Goal: Register for event/course: Sign up to attend an event or enroll in a course

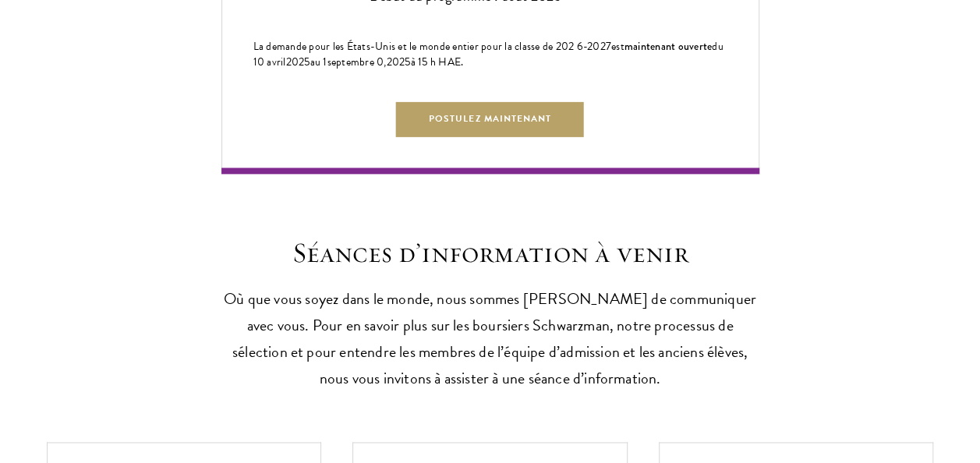
scroll to position [3873, 0]
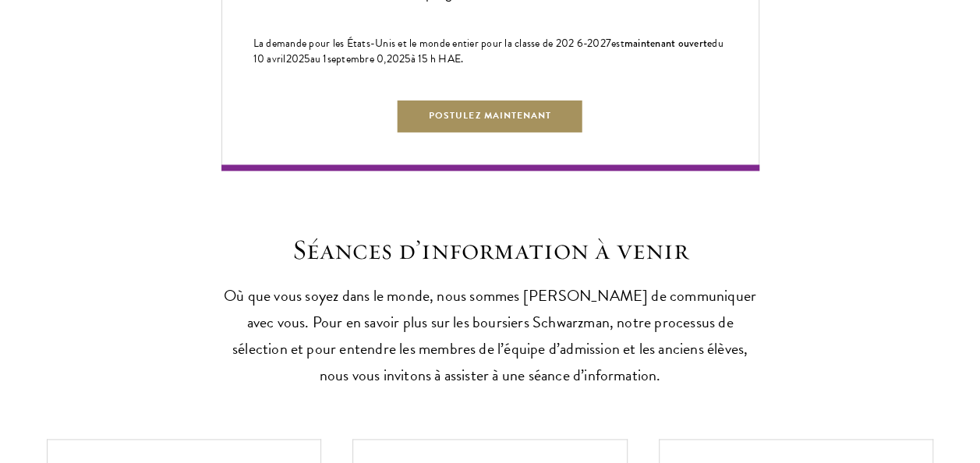
click at [468, 133] on link "Postulez maintenant" at bounding box center [490, 115] width 188 height 35
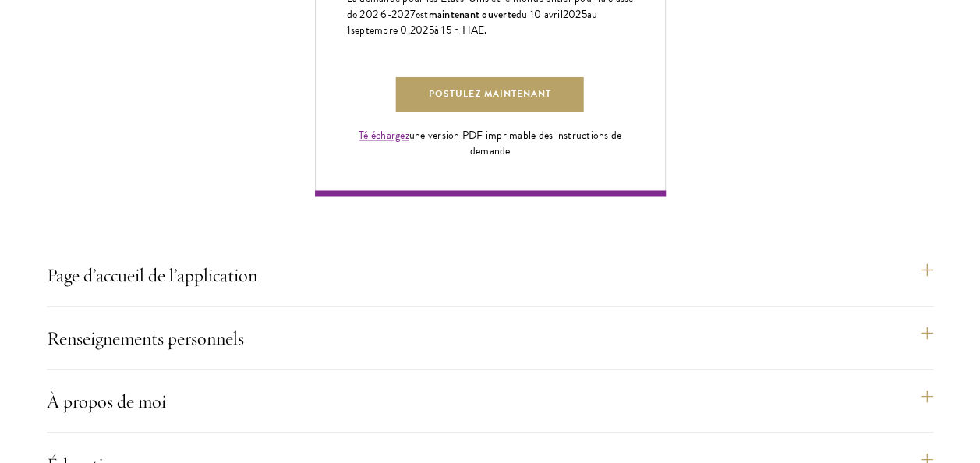
scroll to position [1210, 0]
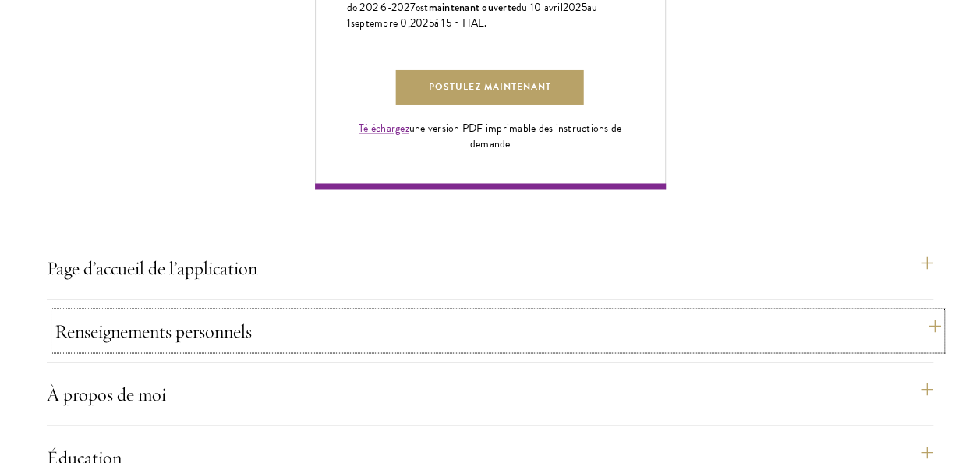
click at [169, 328] on button "Renseignements personnels" at bounding box center [498, 330] width 887 height 37
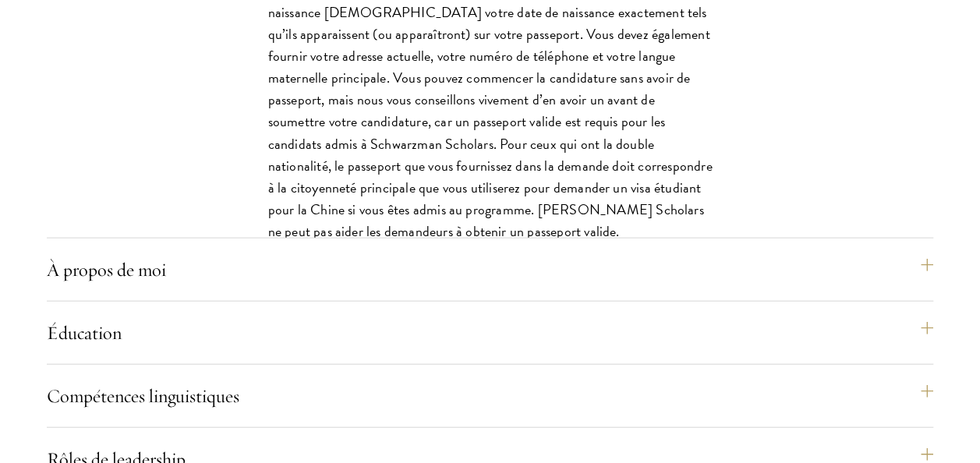
scroll to position [1640, 0]
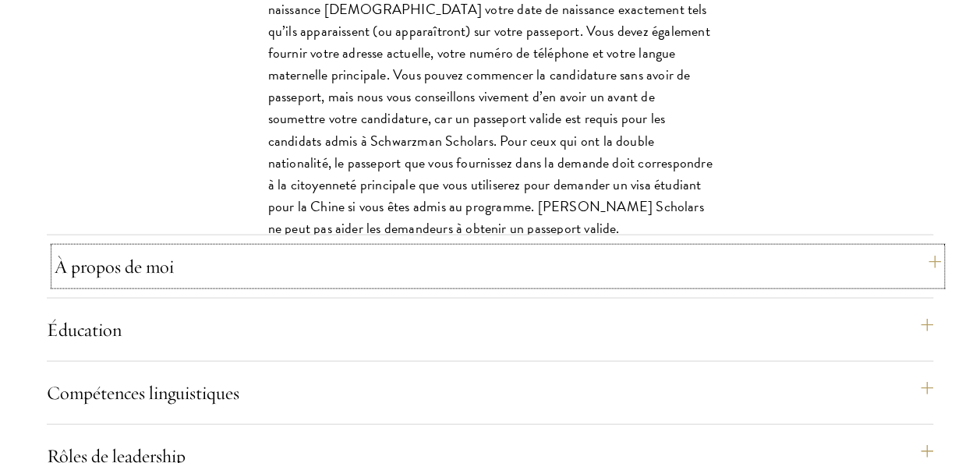
click at [150, 250] on button "À propos de moi" at bounding box center [498, 266] width 887 height 37
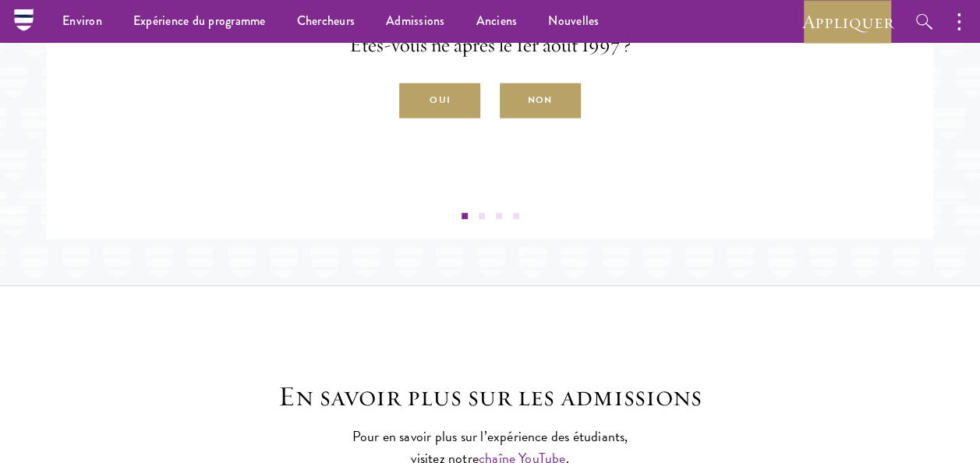
scroll to position [3301, 0]
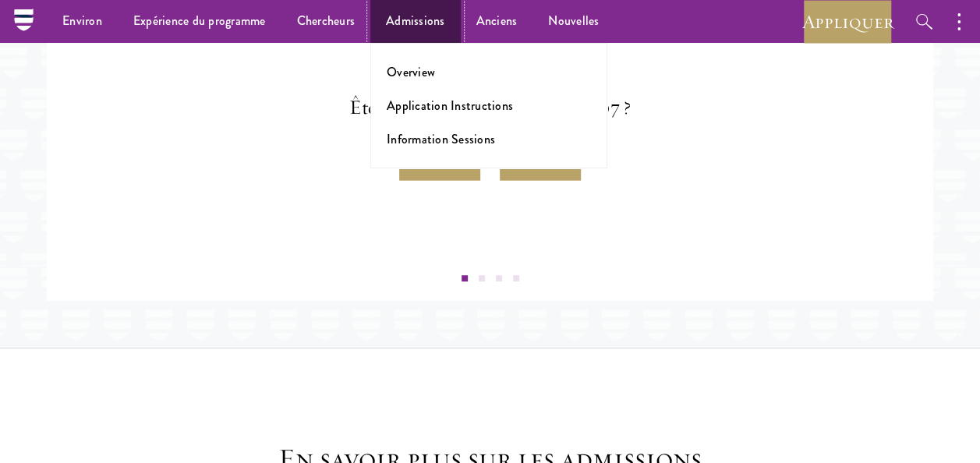
click at [407, 23] on link "Admissions" at bounding box center [416, 21] width 90 height 43
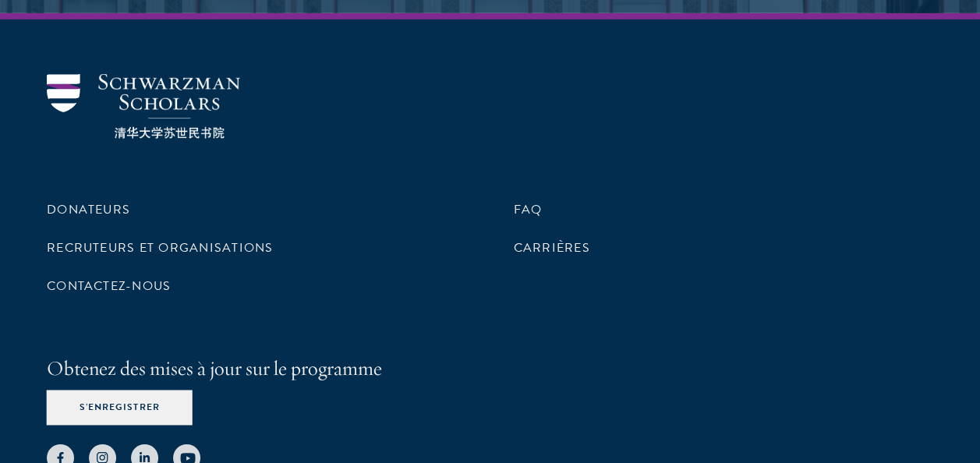
scroll to position [8337, 0]
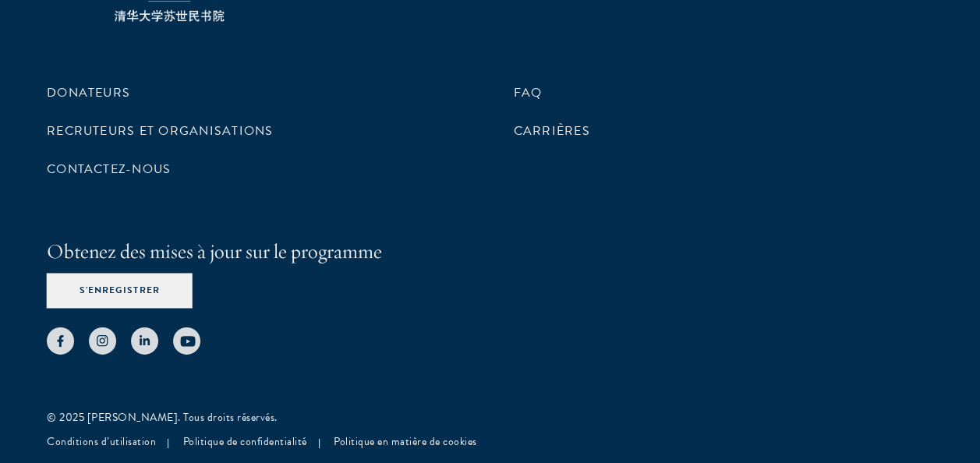
click at [315, 368] on div "Donateurs Recruteurs et organisations Contactez-nous FAQ [GEOGRAPHIC_DATA] Obte…" at bounding box center [490, 180] width 980 height 569
